Goal: Task Accomplishment & Management: Use online tool/utility

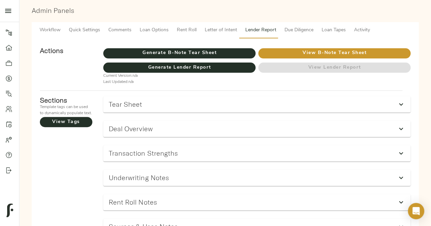
scroll to position [60, 0]
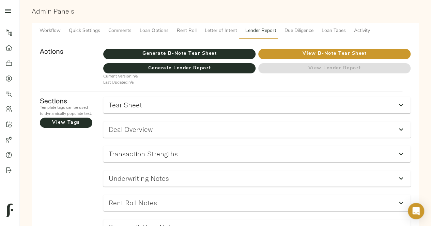
click at [249, 109] on div "Tear Sheet" at bounding box center [251, 105] width 284 height 8
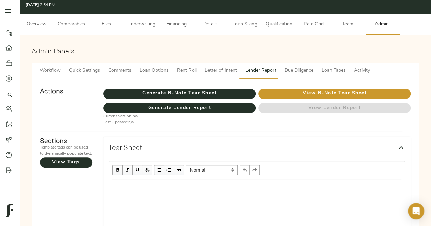
scroll to position [0, 0]
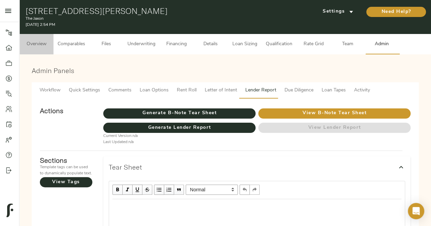
click at [40, 45] on span "Overview" at bounding box center [36, 44] width 26 height 9
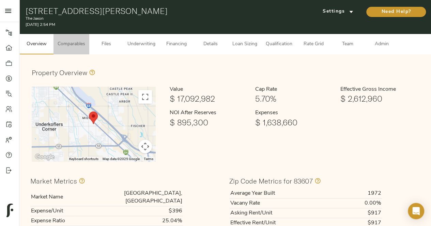
click at [78, 41] on span "Comparables" at bounding box center [72, 44] width 28 height 9
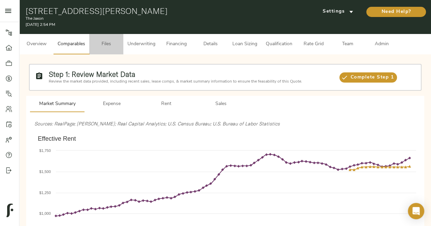
click at [106, 45] on span "Files" at bounding box center [106, 44] width 26 height 9
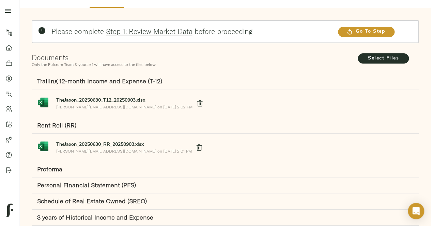
scroll to position [47, 0]
click at [53, 167] on strong "Proforma" at bounding box center [49, 169] width 25 height 8
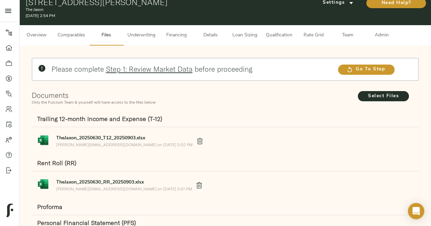
scroll to position [0, 0]
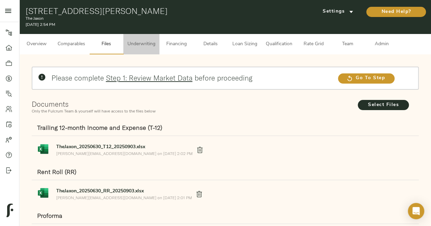
click at [142, 43] on span "Underwriting" at bounding box center [141, 44] width 28 height 9
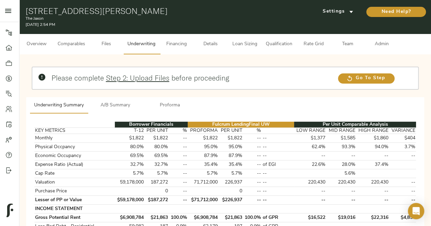
click at [185, 46] on span "Financing" at bounding box center [176, 44] width 26 height 9
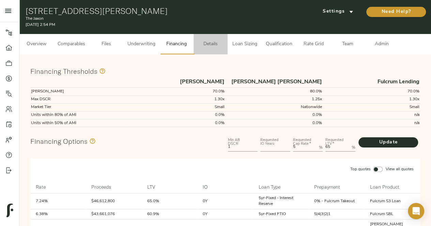
click at [211, 44] on span "Details" at bounding box center [210, 44] width 26 height 9
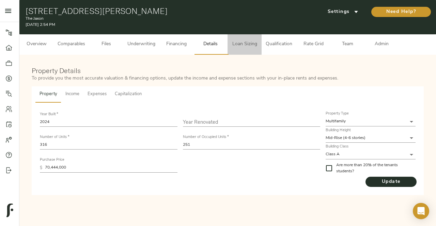
click at [243, 47] on span "Loan Sizing" at bounding box center [244, 44] width 26 height 9
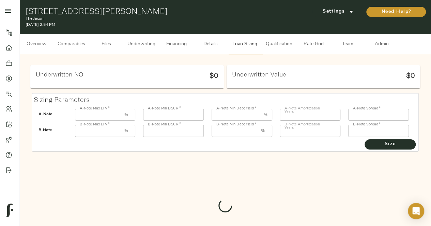
type input "55"
type input "1.25"
type input "12.00"
type input "30"
type input "250"
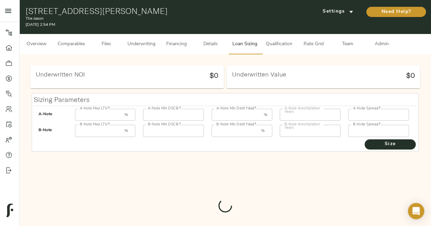
type input "85"
type input "1"
type input "8.00"
type input "30"
type input "1000"
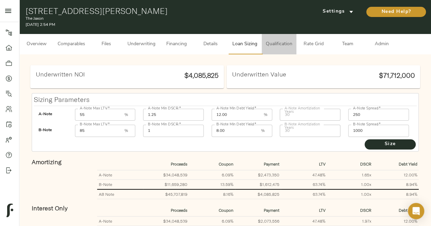
click at [276, 46] on span "Qualification" at bounding box center [278, 44] width 27 height 9
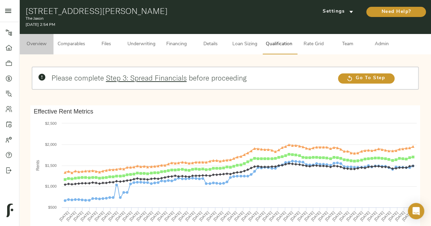
click at [43, 43] on span "Overview" at bounding box center [36, 44] width 26 height 9
